Goal: Navigation & Orientation: Find specific page/section

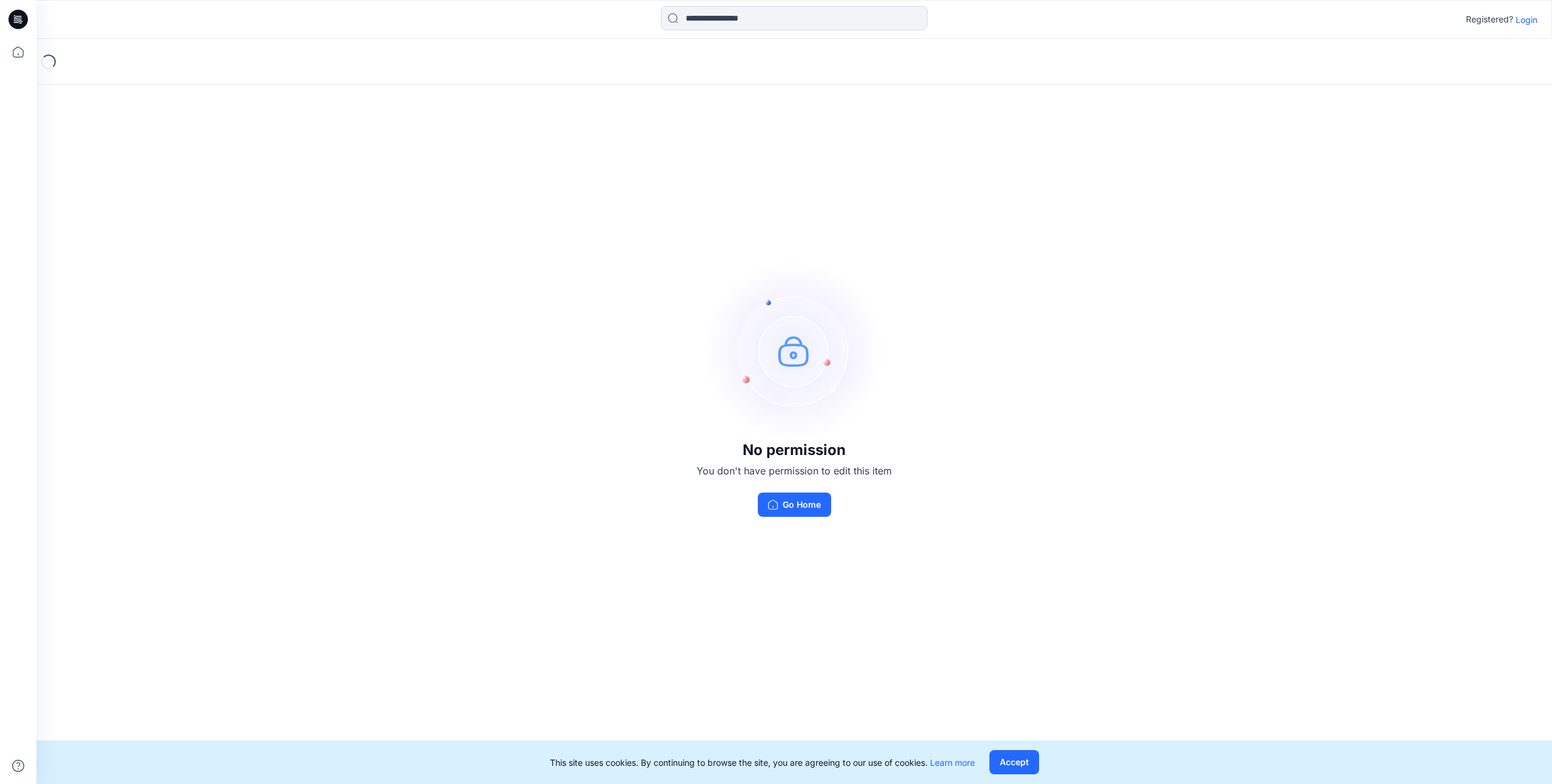
click at [1525, 19] on p "Login" at bounding box center [1526, 20] width 21 height 13
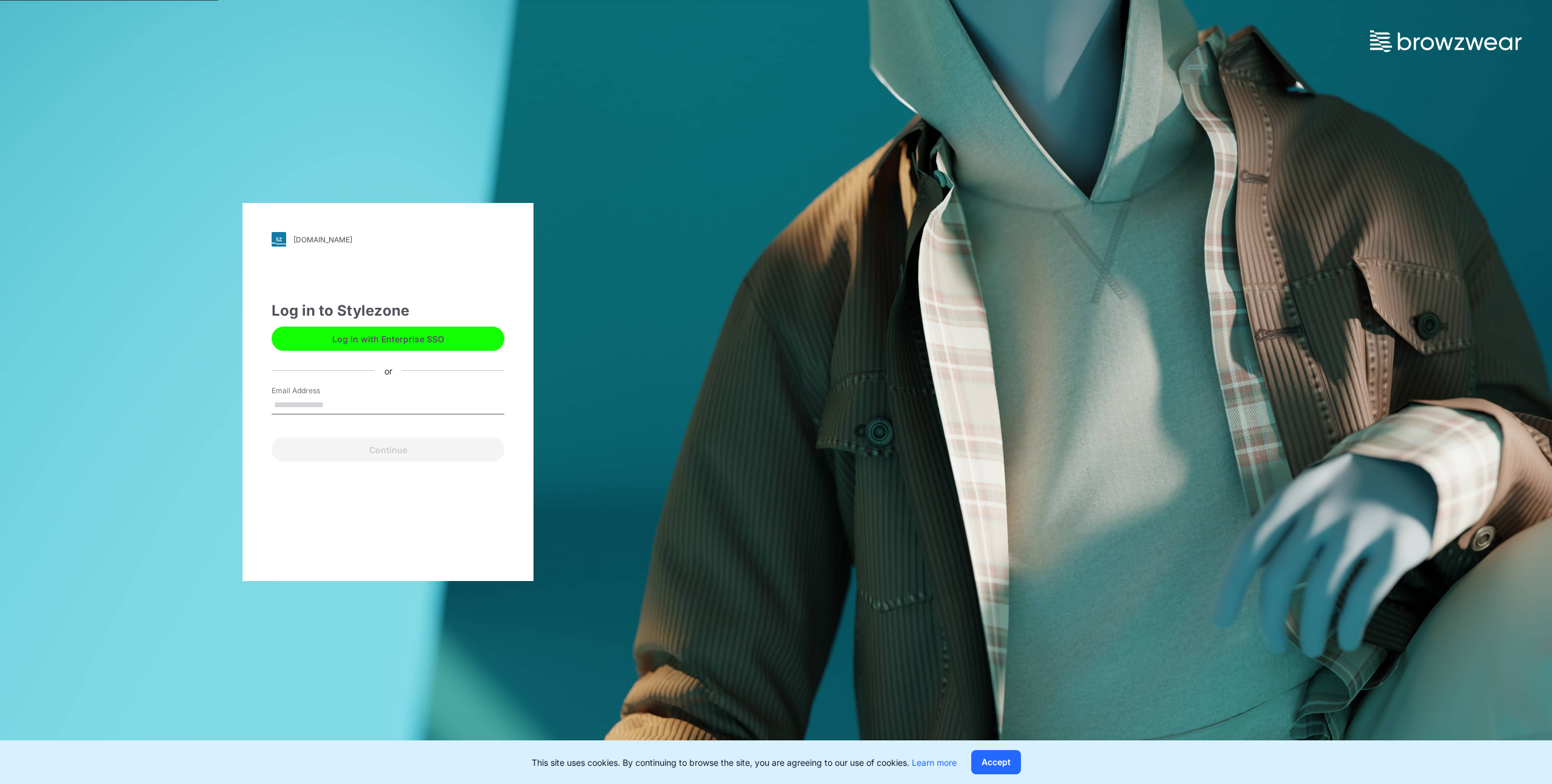
click at [424, 340] on button "Log in with Enterprise SSO" at bounding box center [388, 338] width 233 height 24
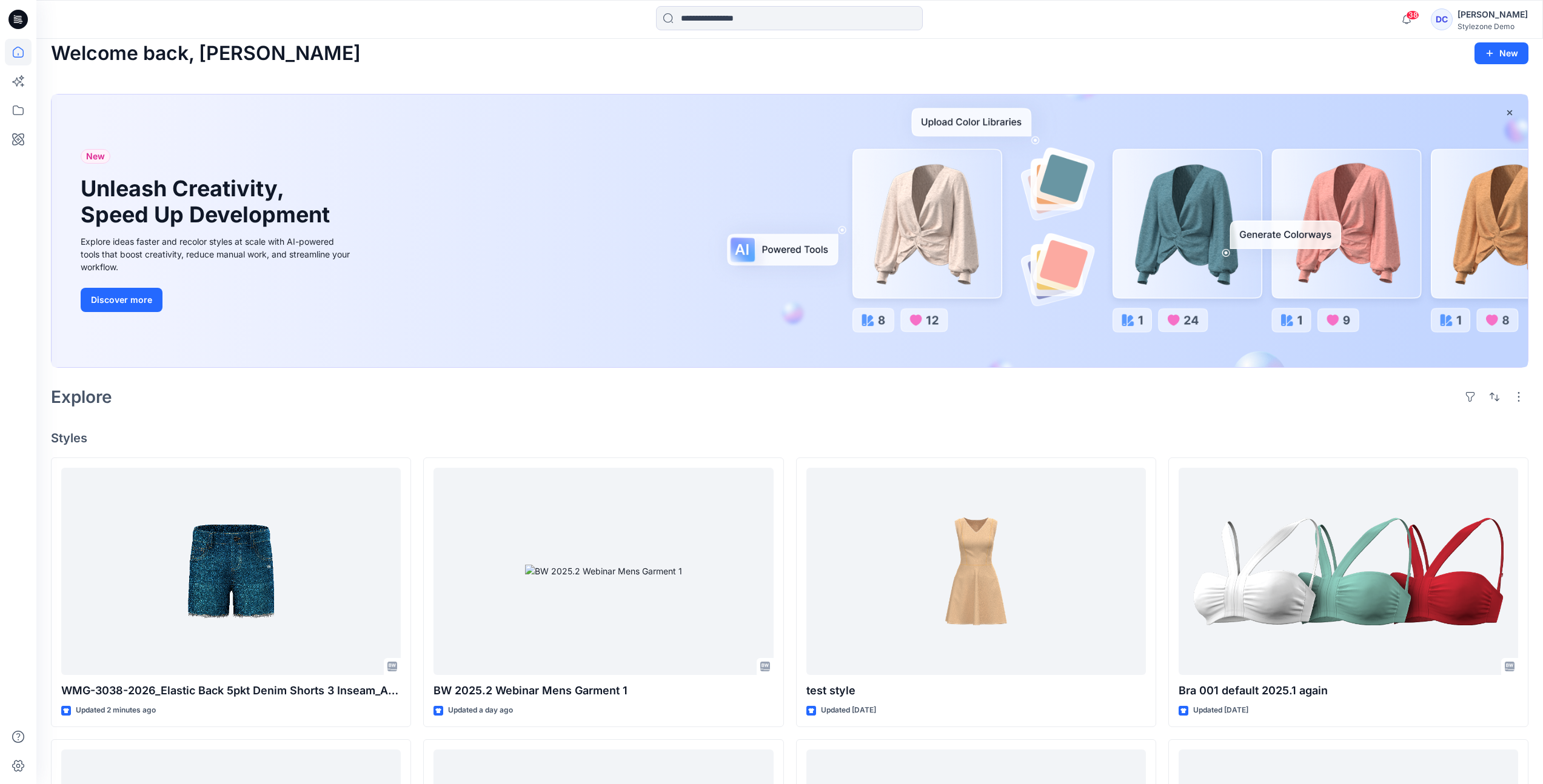
scroll to position [26, 0]
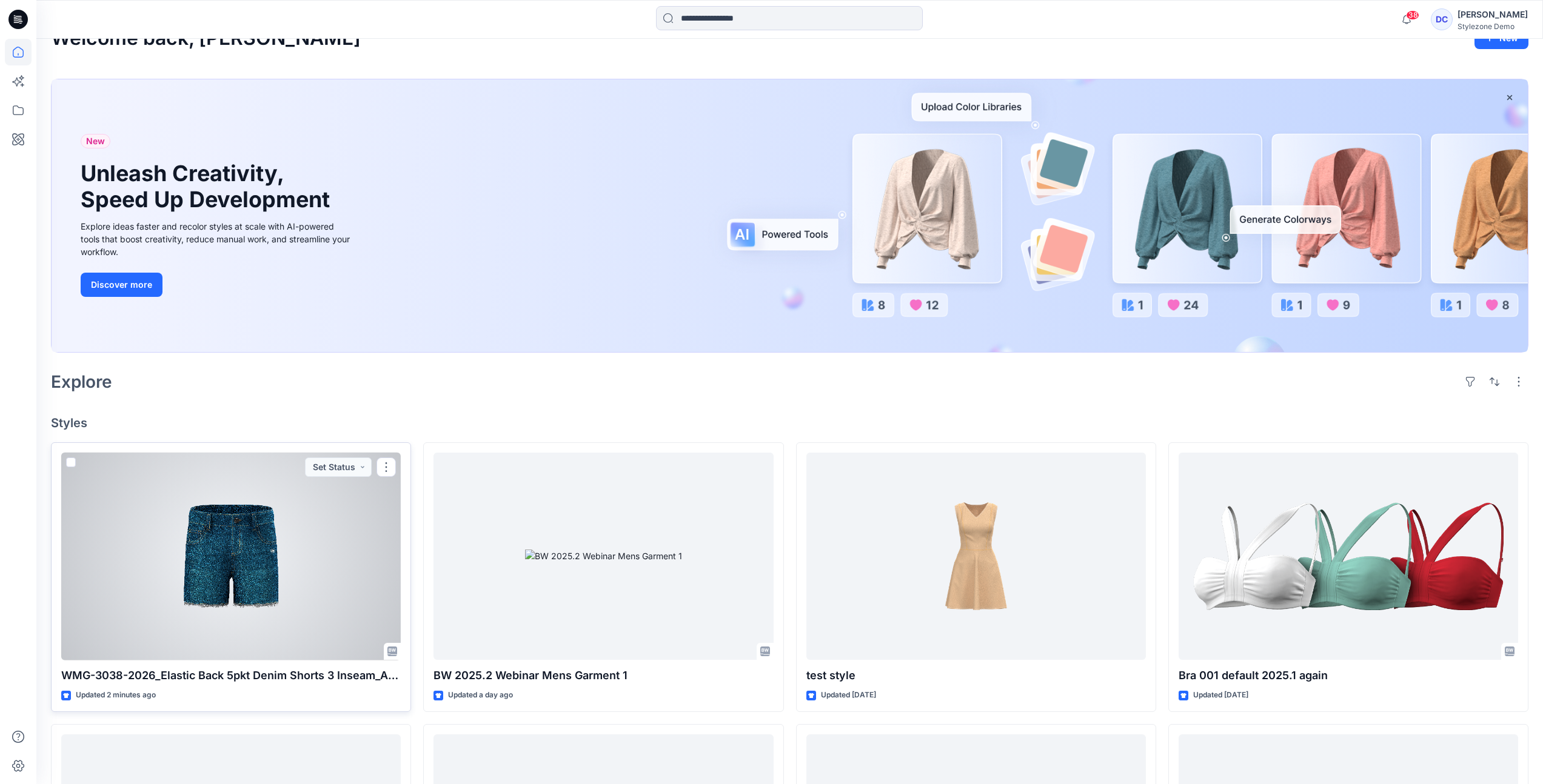
click at [257, 543] on div at bounding box center [231, 557] width 339 height 208
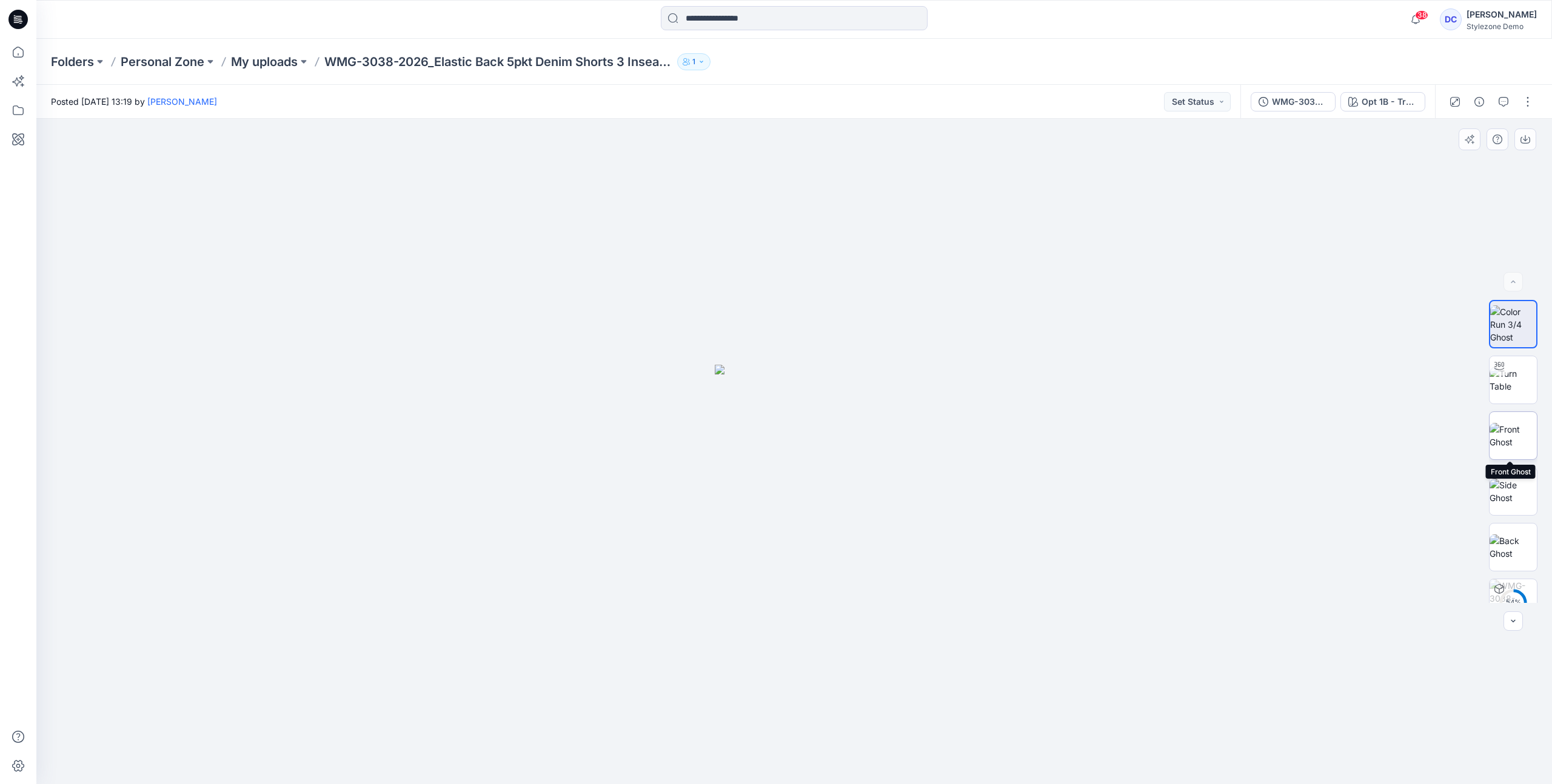
click at [1524, 433] on img at bounding box center [1513, 435] width 48 height 25
click at [1516, 541] on img at bounding box center [1513, 546] width 48 height 25
click at [1507, 311] on img at bounding box center [1513, 324] width 48 height 38
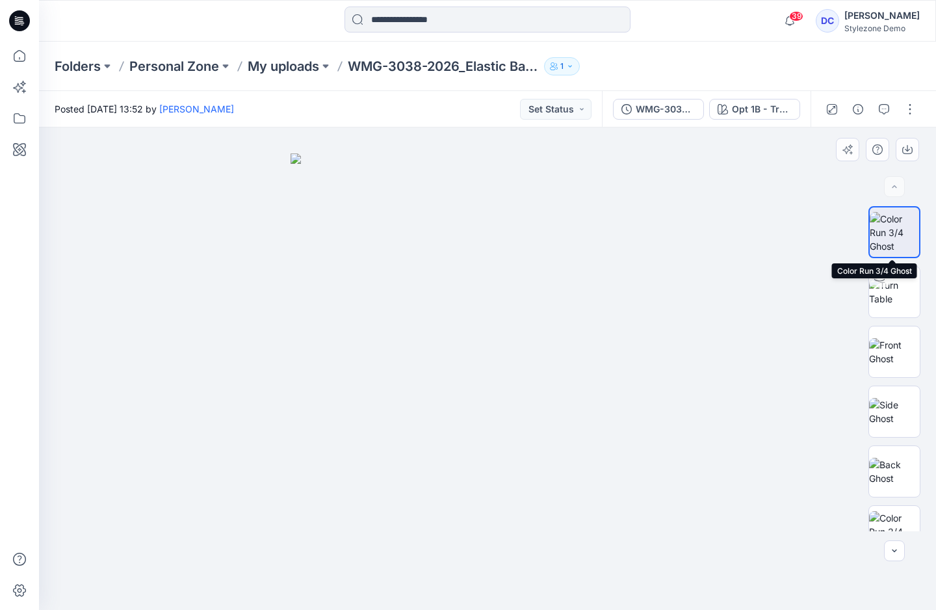
click at [884, 226] on img at bounding box center [894, 232] width 49 height 41
click at [910, 148] on icon "button" at bounding box center [907, 149] width 10 height 10
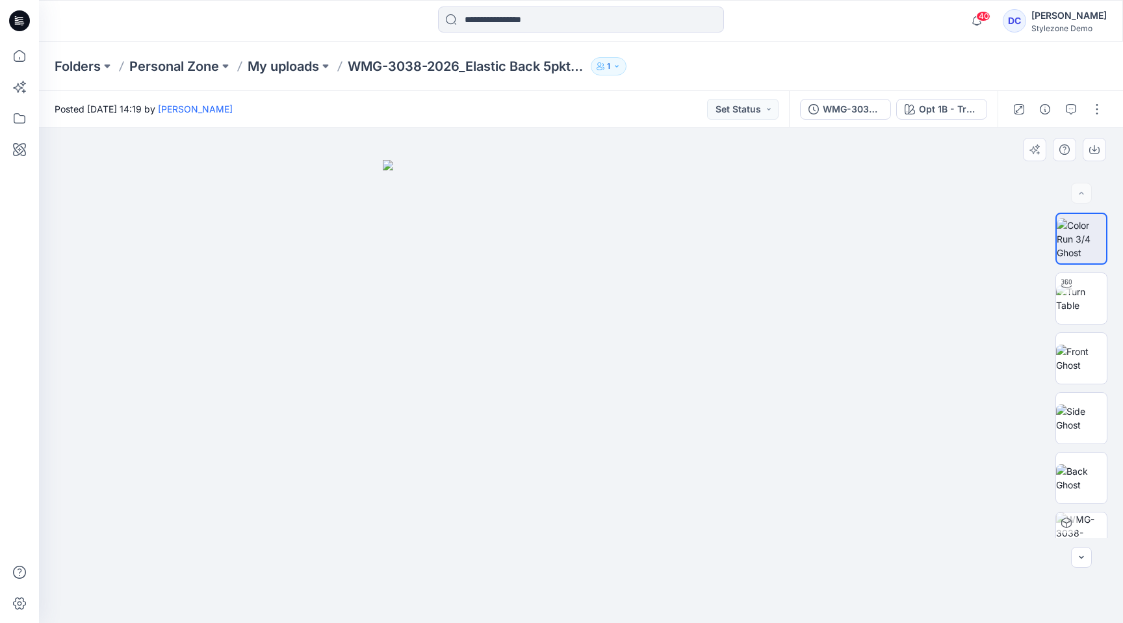
click at [306, 220] on div at bounding box center [581, 374] width 1084 height 495
click at [276, 65] on p "My uploads" at bounding box center [284, 66] width 72 height 18
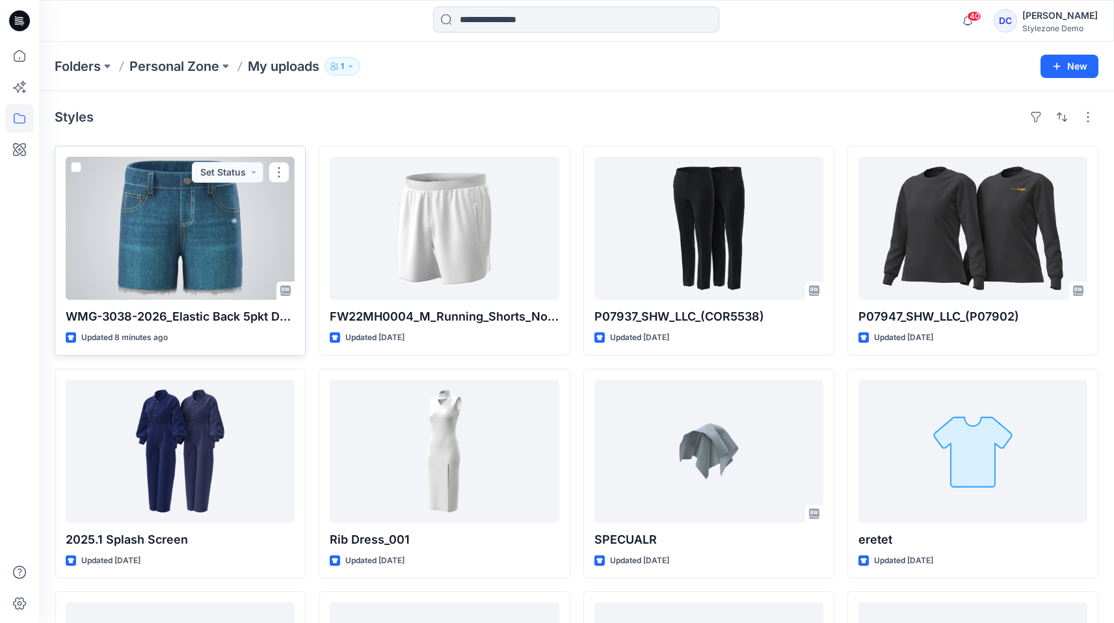
click at [151, 270] on div at bounding box center [180, 228] width 229 height 143
